Goal: Transaction & Acquisition: Purchase product/service

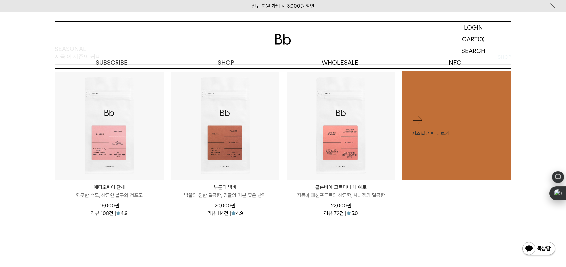
scroll to position [282, 0]
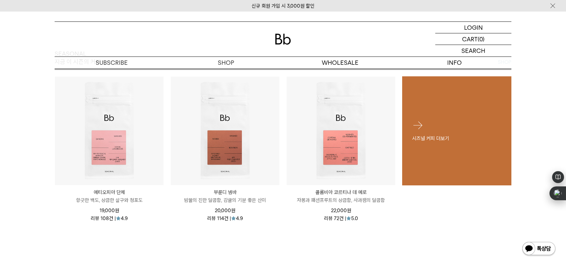
click at [428, 131] on div "시즈널 커피 더보기" at bounding box center [456, 131] width 109 height 43
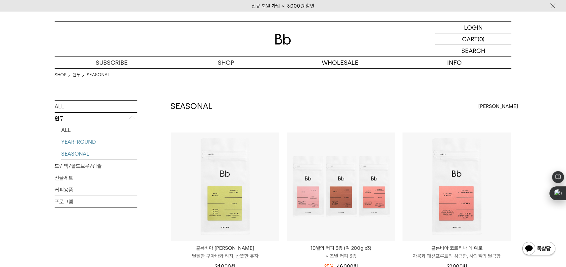
click at [84, 142] on link "YEAR-ROUND" at bounding box center [99, 142] width 76 height 12
